Goal: Find specific page/section: Find specific page/section

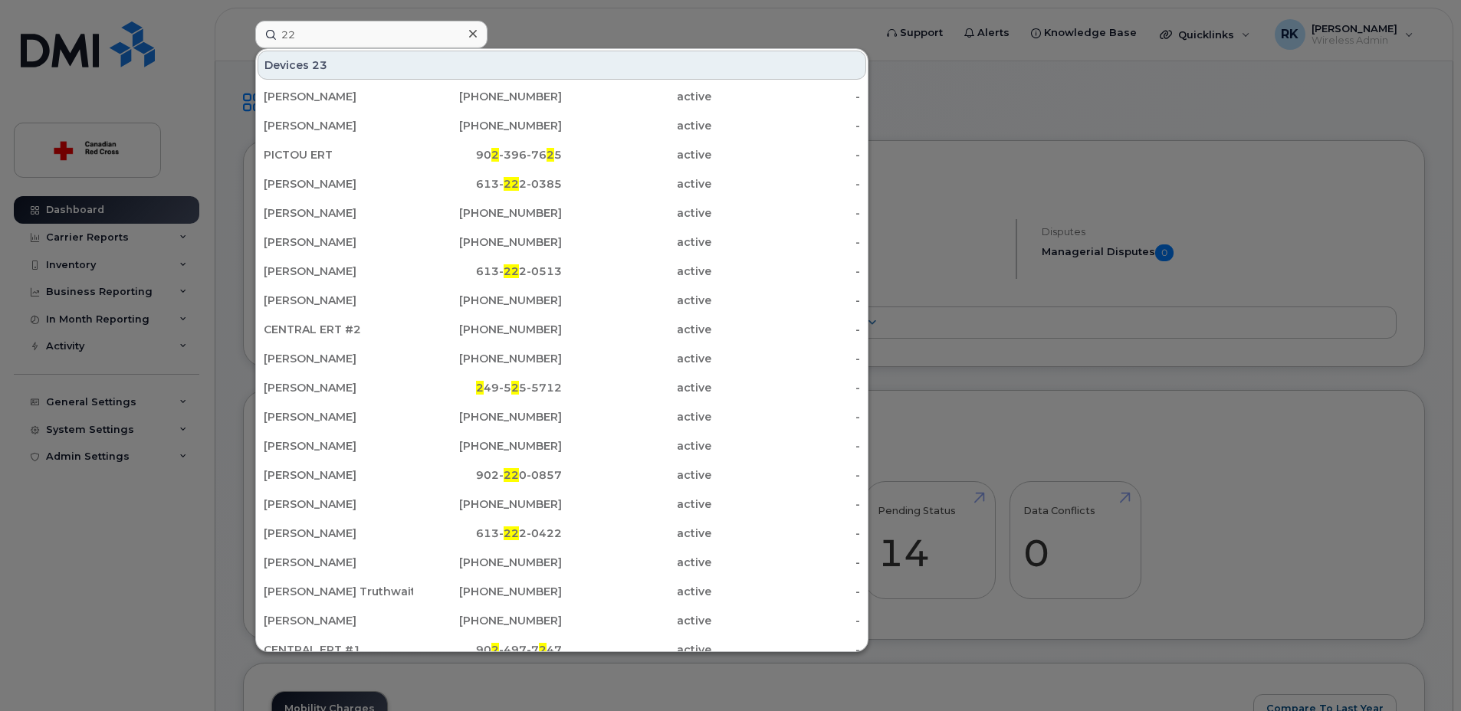
type input "2"
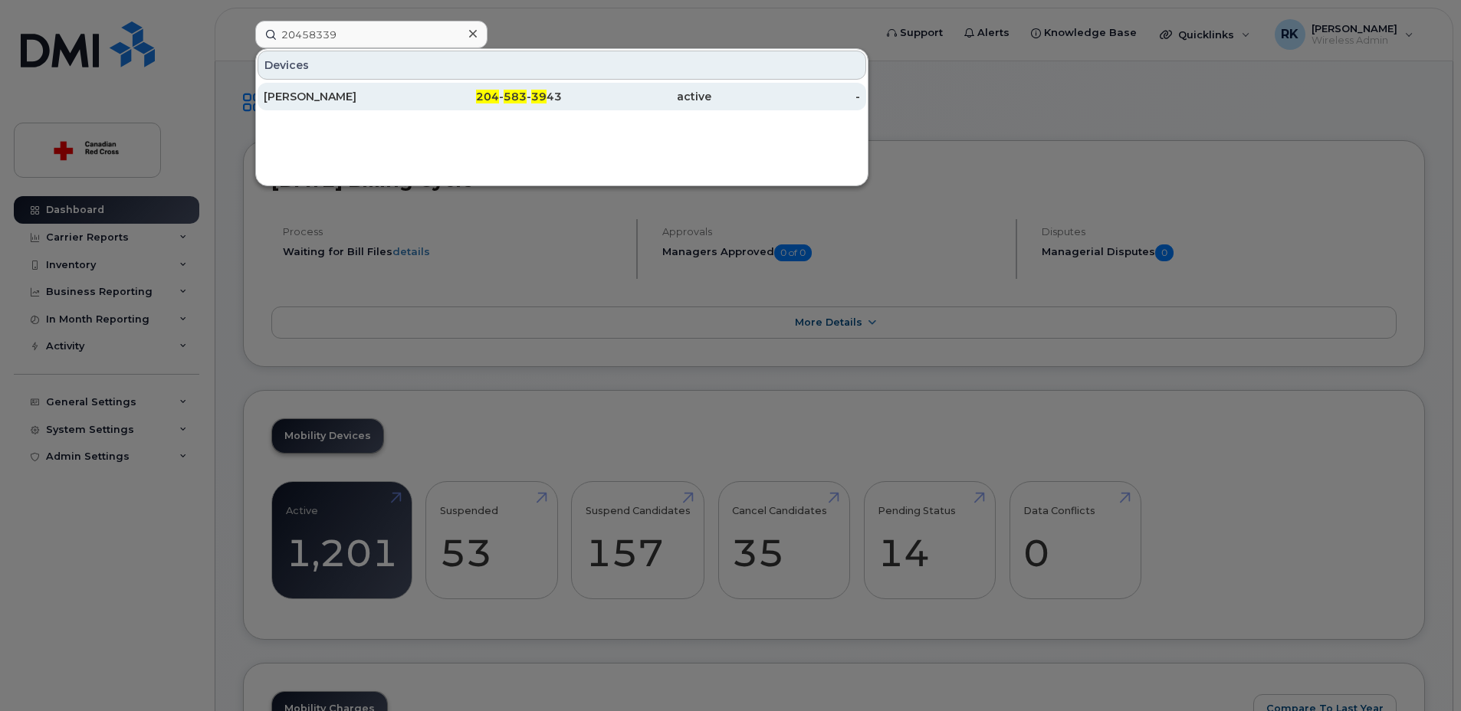
type input "20458339"
click at [413, 89] on div "[PERSON_NAME]" at bounding box center [487, 97] width 149 height 28
